Goal: Transaction & Acquisition: Purchase product/service

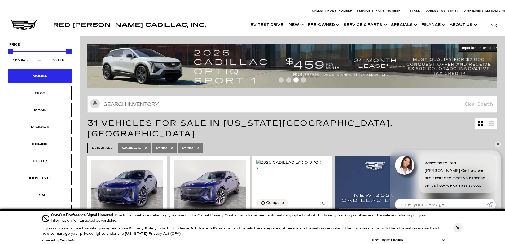
click at [47, 75] on div "Model" at bounding box center [40, 76] width 27 height 6
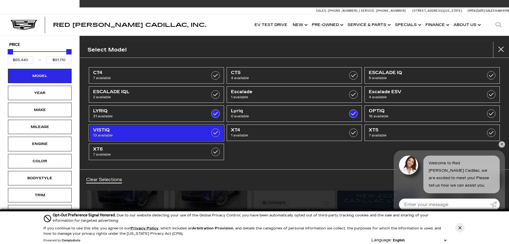
click at [151, 132] on span "VISTIQ" at bounding box center [147, 129] width 108 height 5
type input "$99,315"
checkbox input "true"
click at [192, 133] on span "13 available" at bounding box center [147, 135] width 108 height 5
type input "$91,110"
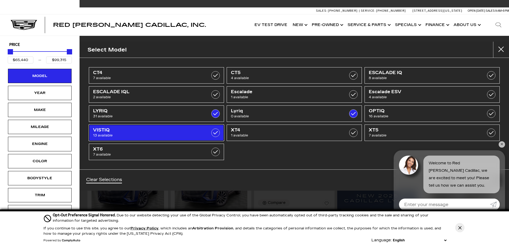
checkbox input "false"
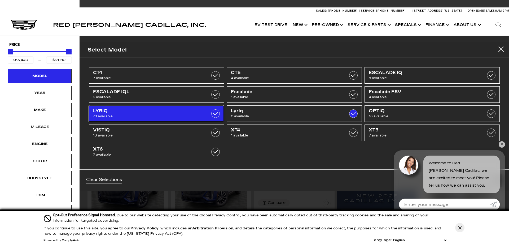
click at [219, 113] on label at bounding box center [215, 113] width 8 height 8
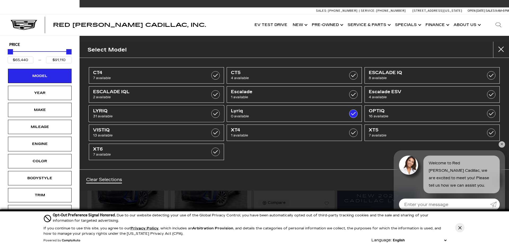
checkbox input "false"
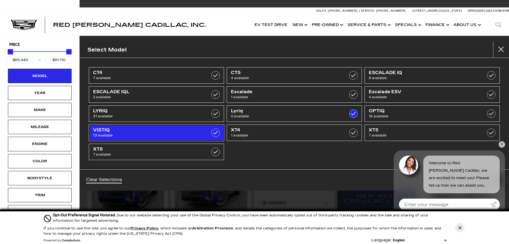
click at [216, 134] on label at bounding box center [215, 132] width 8 height 8
type input "$99,315"
checkbox input "true"
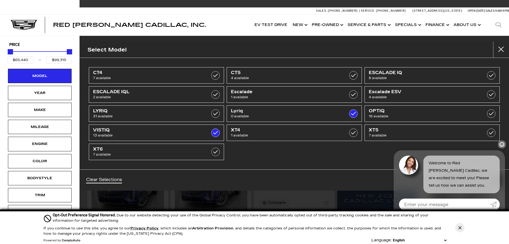
click at [501, 144] on link "✕" at bounding box center [502, 144] width 6 height 6
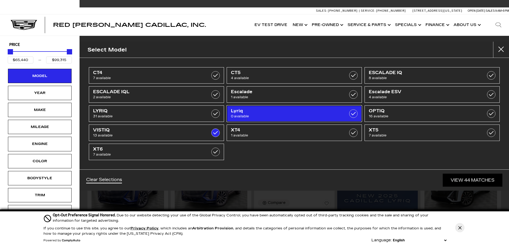
click at [353, 114] on label at bounding box center [353, 113] width 8 height 8
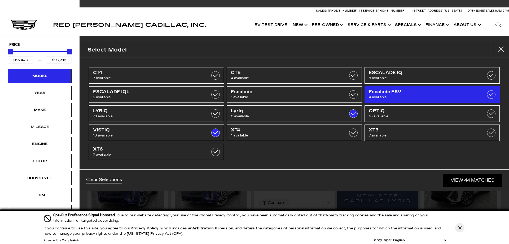
type input "$79,890"
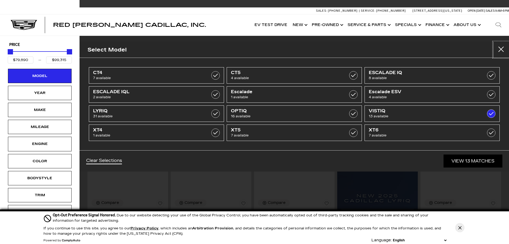
click at [502, 48] on button "close" at bounding box center [502, 50] width 16 height 16
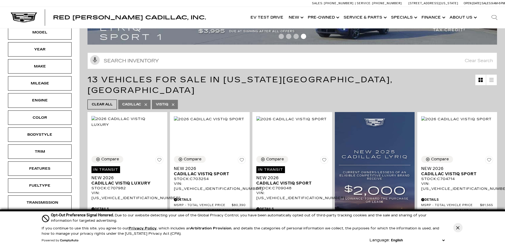
scroll to position [53, 0]
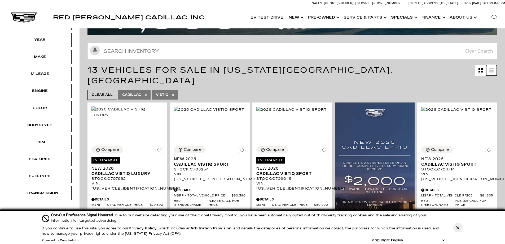
click at [494, 70] on icon at bounding box center [492, 70] width 4 height 4
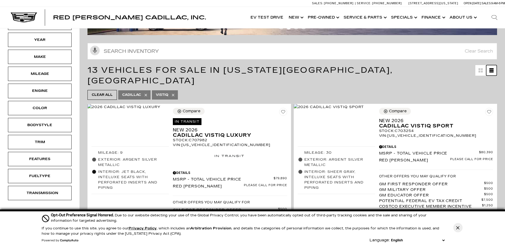
click at [494, 70] on icon at bounding box center [492, 70] width 4 height 1
click at [483, 72] on icon "Grid View" at bounding box center [482, 72] width 2 height 2
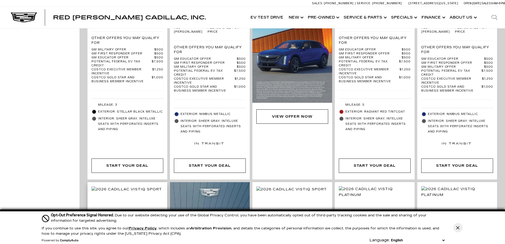
scroll to position [557, 0]
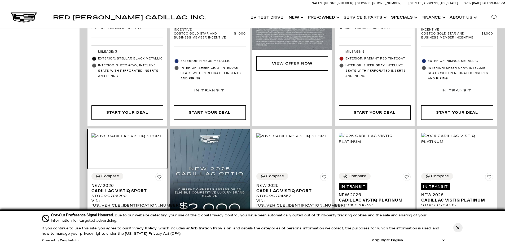
click at [143, 137] on img at bounding box center [127, 136] width 71 height 6
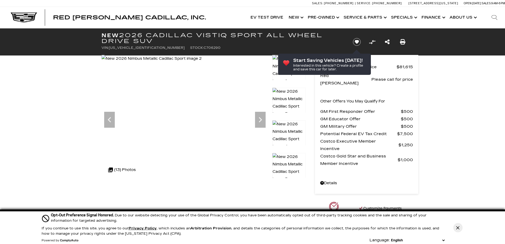
click at [260, 118] on icon "Next" at bounding box center [260, 119] width 11 height 11
click at [259, 118] on icon "Next" at bounding box center [260, 119] width 11 height 11
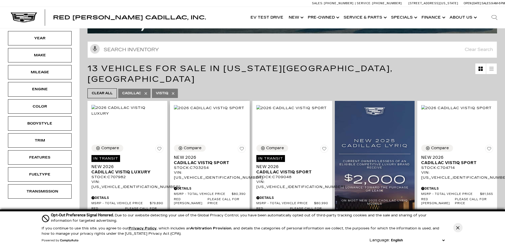
scroll to position [80, 0]
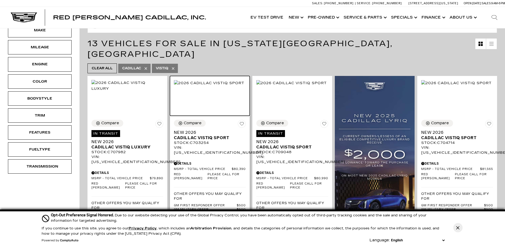
click at [209, 86] on img at bounding box center [209, 83] width 71 height 6
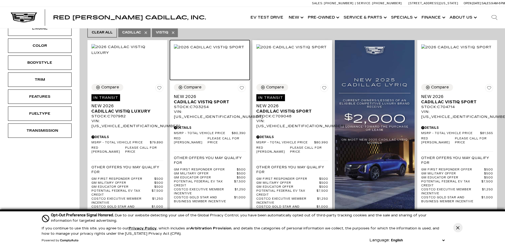
scroll to position [186, 0]
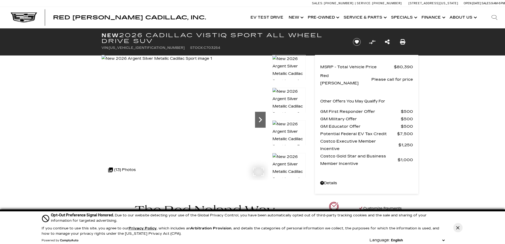
click at [258, 117] on icon "Next" at bounding box center [260, 119] width 11 height 11
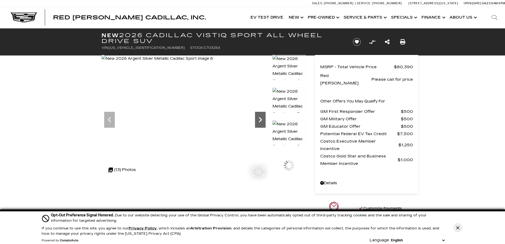
click at [258, 117] on icon "Next" at bounding box center [260, 119] width 11 height 11
click at [258, 120] on icon "Next" at bounding box center [260, 119] width 11 height 11
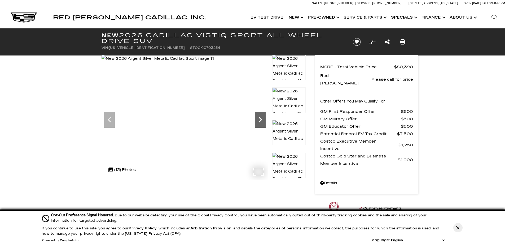
click at [262, 117] on icon "Next" at bounding box center [260, 119] width 11 height 11
click at [215, 62] on img at bounding box center [158, 58] width 113 height 7
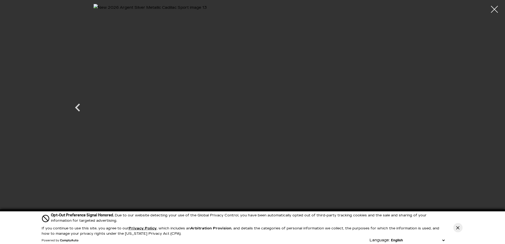
click at [494, 7] on div at bounding box center [495, 9] width 14 height 14
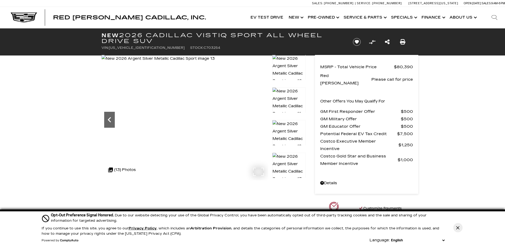
click at [113, 122] on icon "Previous" at bounding box center [109, 119] width 11 height 11
